Goal: Navigation & Orientation: Find specific page/section

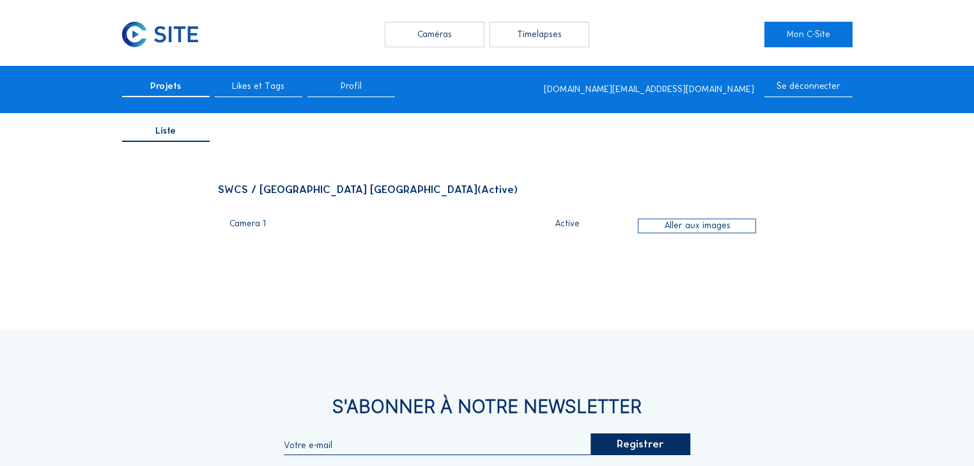
click at [417, 38] on div "Caméras" at bounding box center [434, 35] width 99 height 26
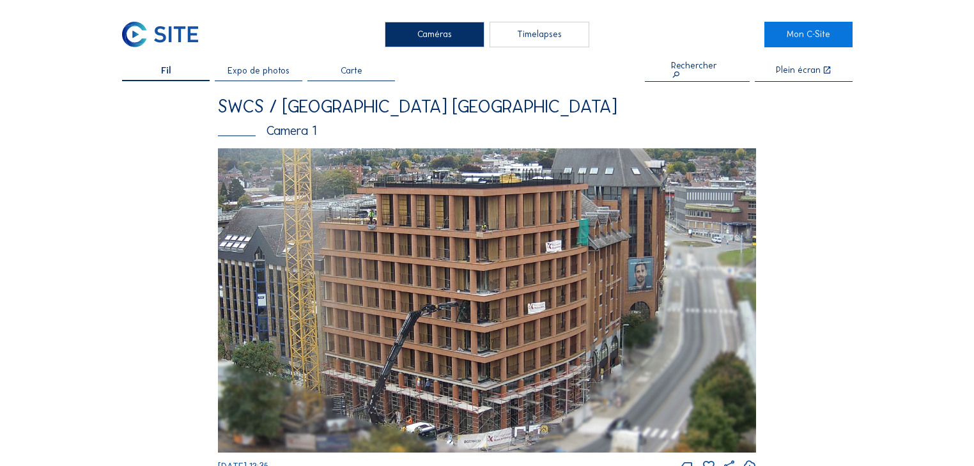
click at [367, 192] on img at bounding box center [487, 300] width 539 height 305
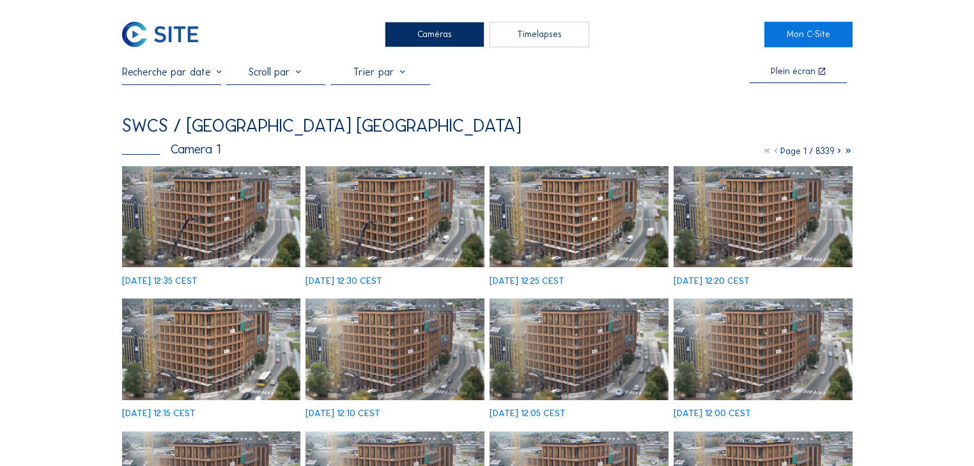
click at [231, 210] on img at bounding box center [211, 216] width 179 height 101
